Goal: Find specific page/section: Find specific page/section

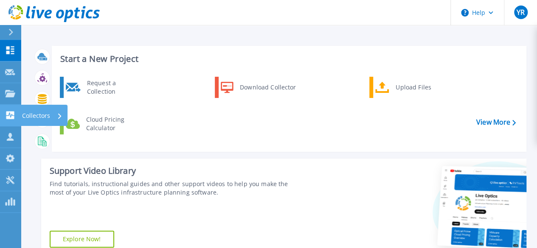
click at [11, 113] on icon at bounding box center [10, 115] width 8 height 8
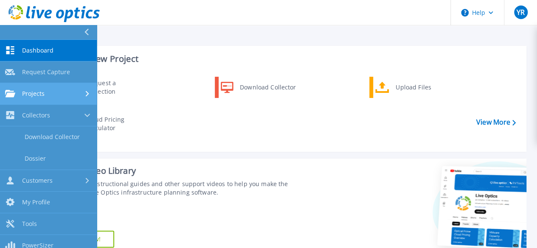
click at [14, 86] on link "Projects Projects" at bounding box center [48, 94] width 97 height 22
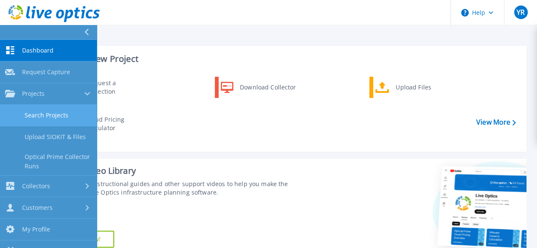
click at [65, 114] on link "Search Projects" at bounding box center [48, 116] width 97 height 22
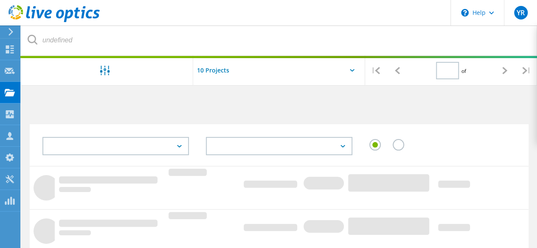
type input "1"
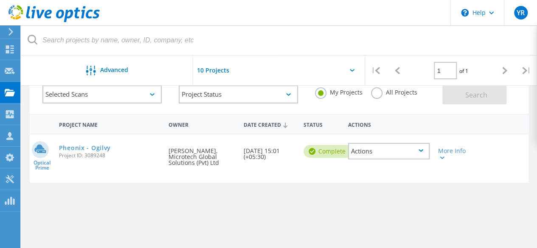
scroll to position [50, 0]
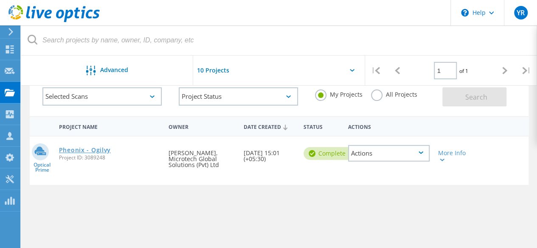
click at [89, 151] on link "Pheonix - Ogilvy" at bounding box center [85, 150] width 52 height 6
